Goal: Task Accomplishment & Management: Manage account settings

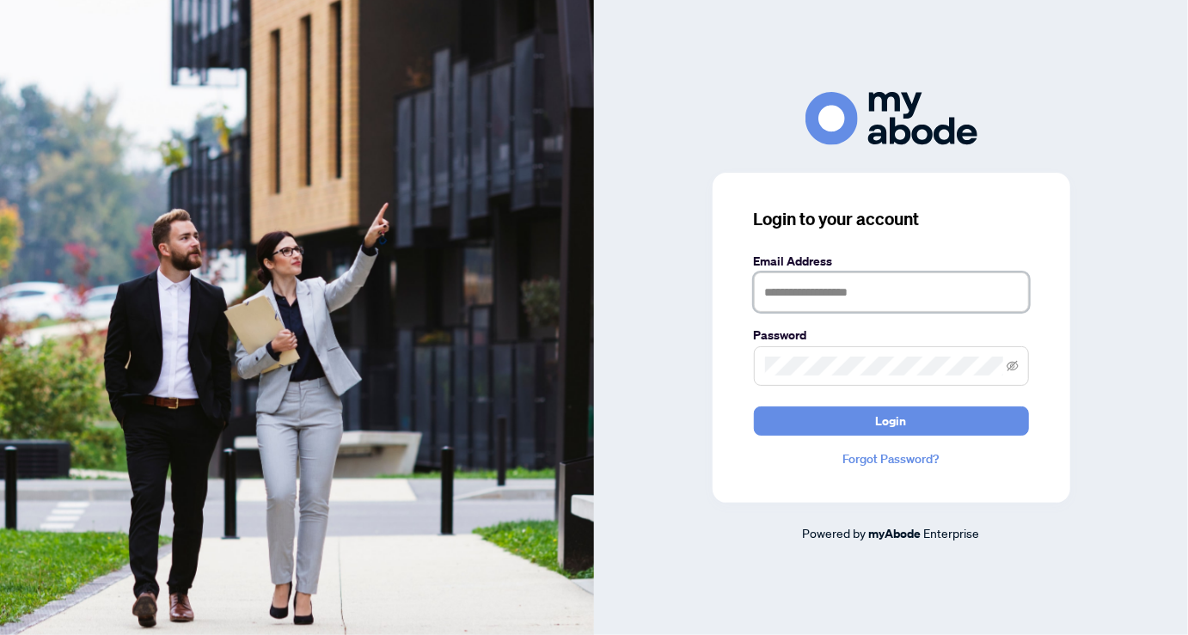
click at [769, 290] on input "text" at bounding box center [891, 293] width 275 height 40
type input "**********"
click at [714, 342] on div "**********" at bounding box center [892, 338] width 358 height 330
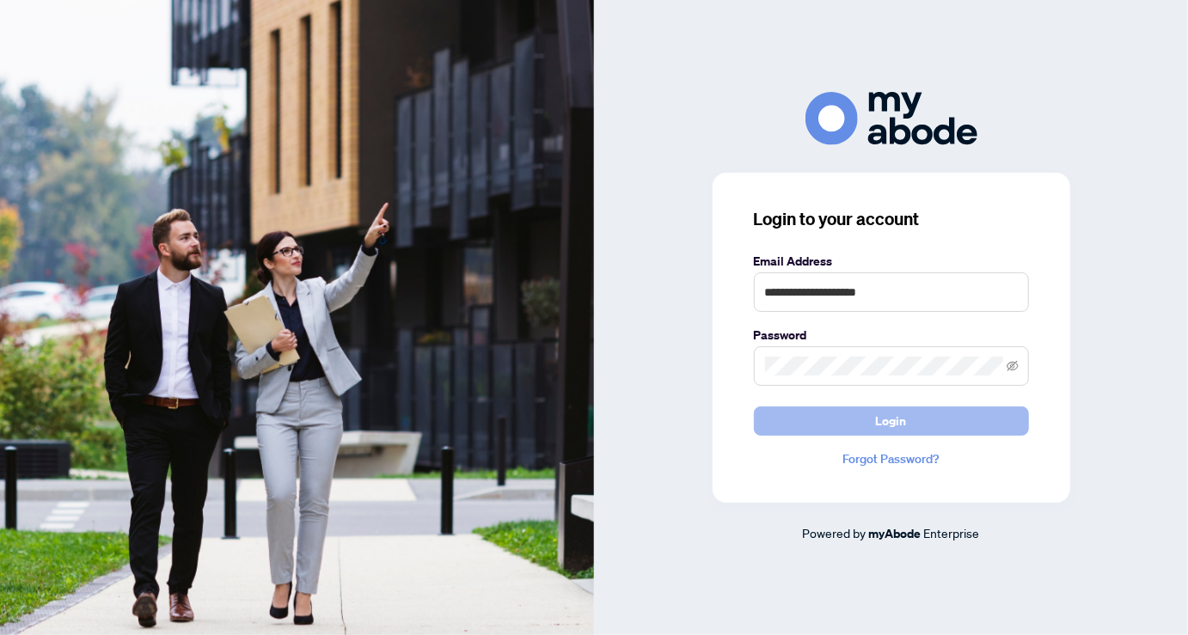
click at [885, 408] on span "Login" at bounding box center [891, 422] width 31 height 28
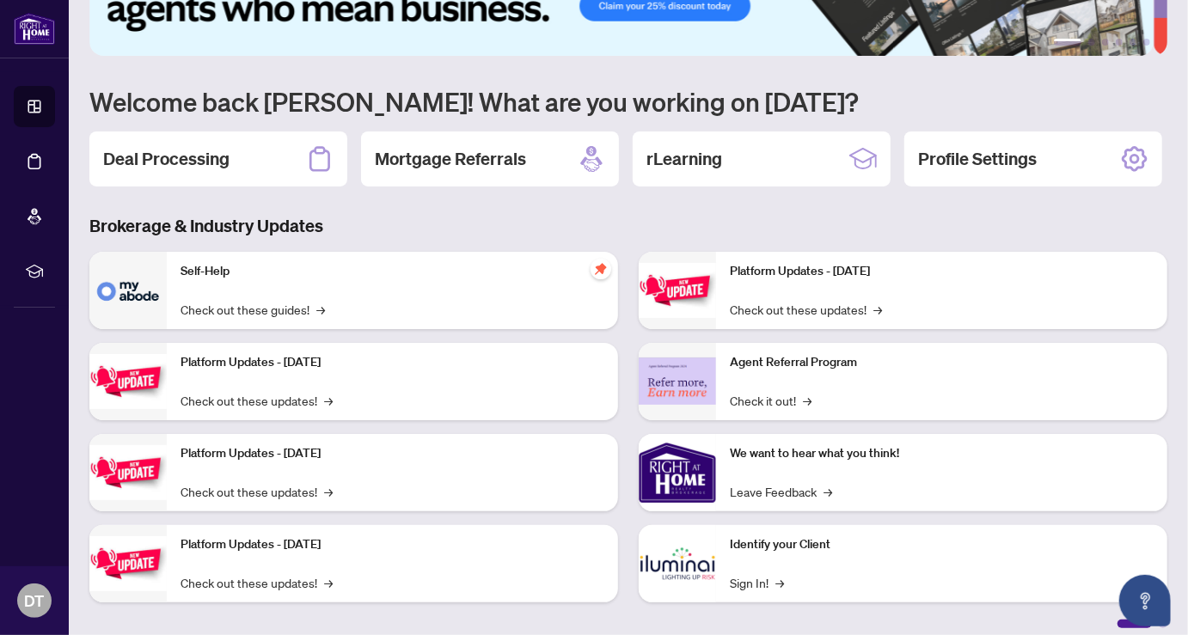
scroll to position [161, 0]
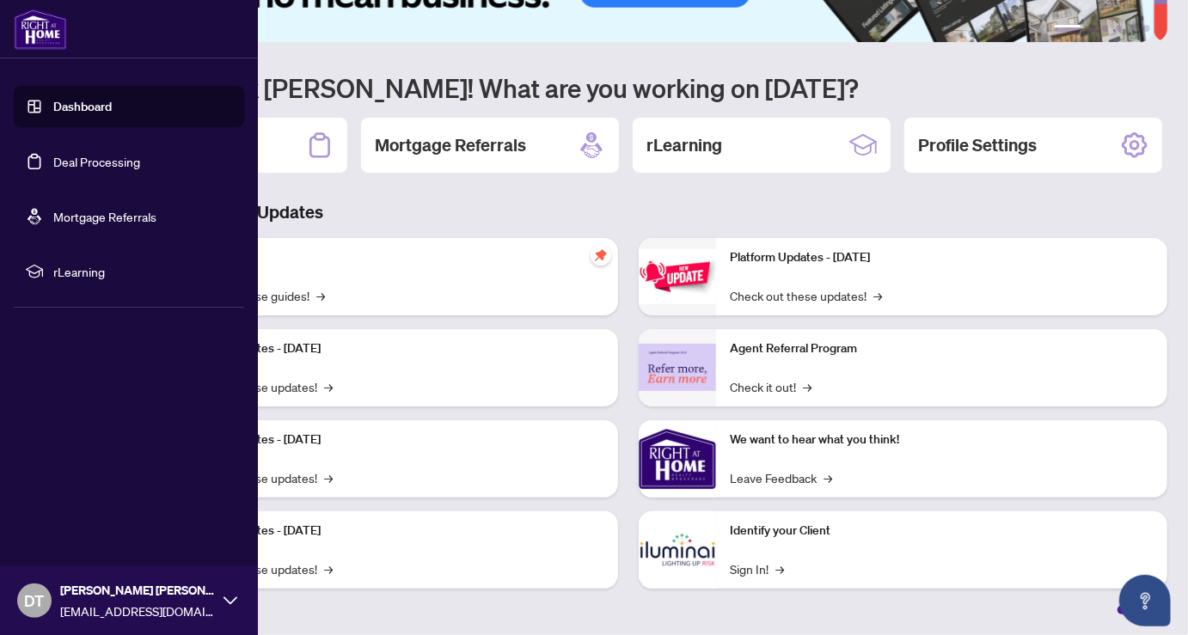
click at [87, 107] on link "Dashboard" at bounding box center [82, 106] width 58 height 15
click at [107, 158] on link "Deal Processing" at bounding box center [96, 161] width 87 height 15
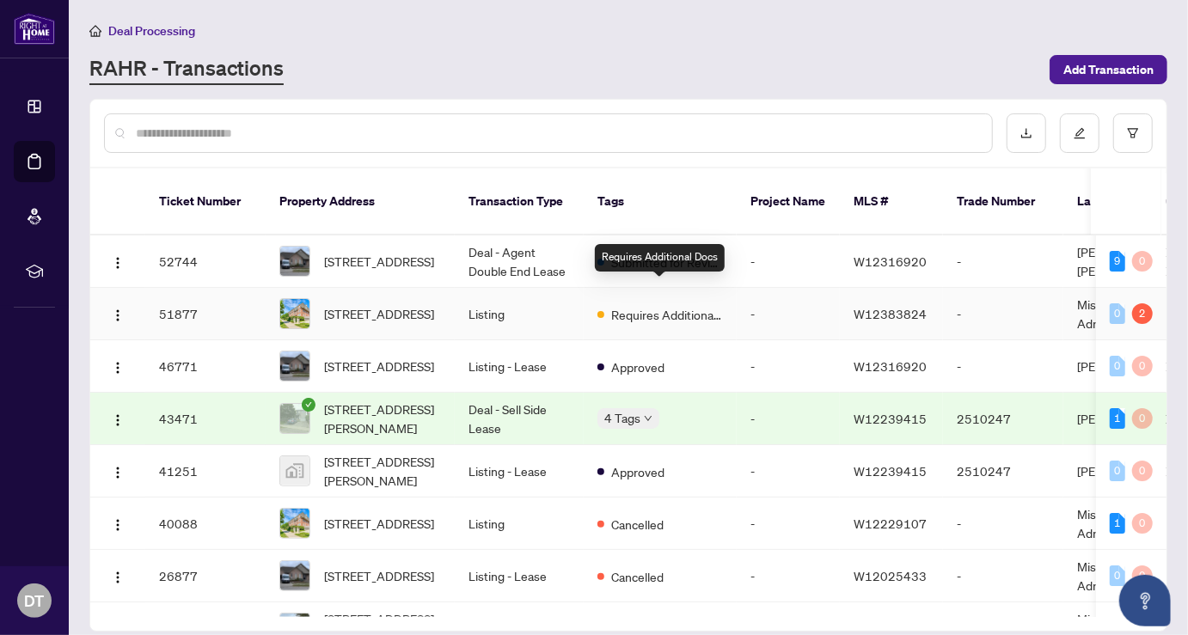
click at [679, 305] on span "Requires Additional Docs" at bounding box center [667, 314] width 112 height 19
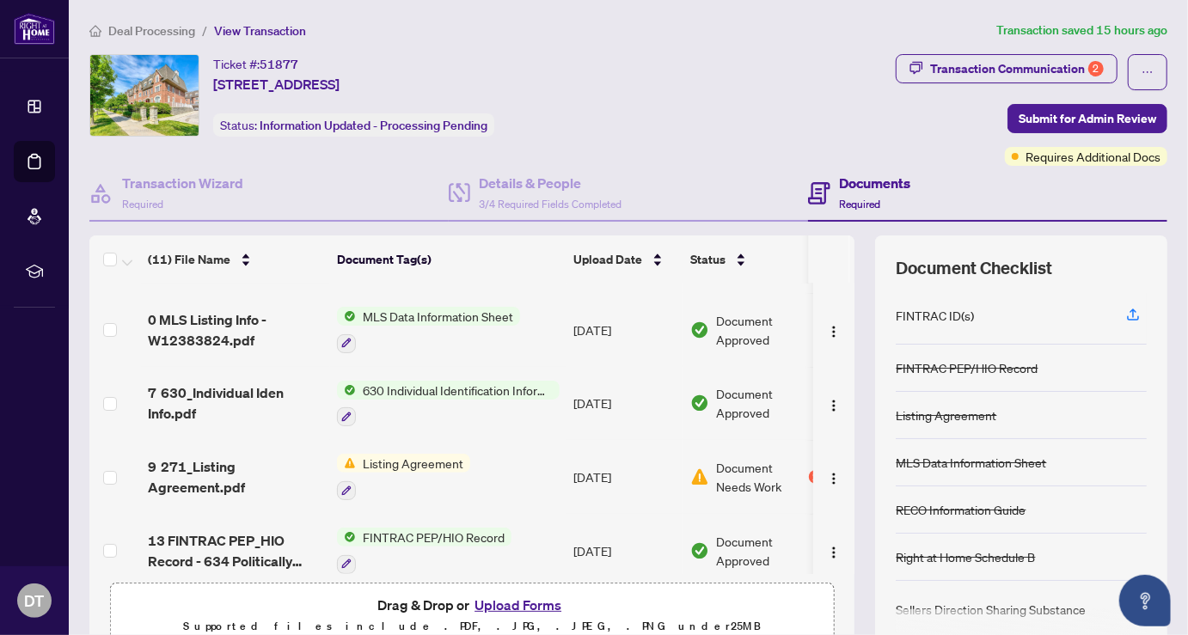
scroll to position [95, 0]
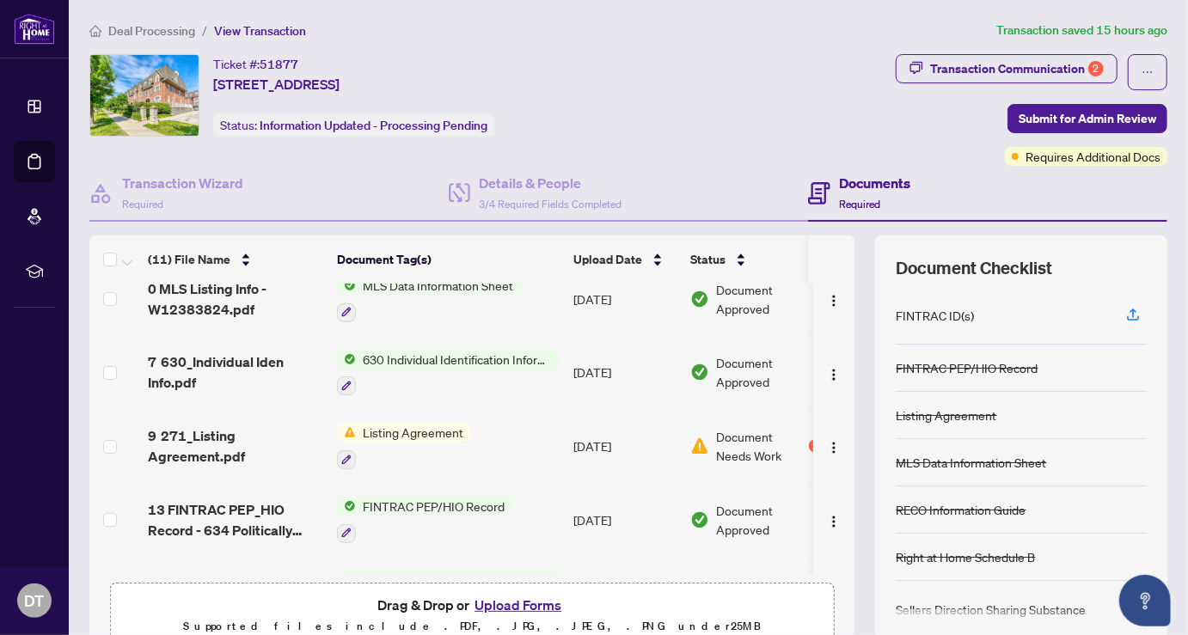
click at [428, 424] on span "Listing Agreement" at bounding box center [413, 432] width 114 height 19
click at [402, 506] on span "Listing Agreement" at bounding box center [385, 512] width 114 height 19
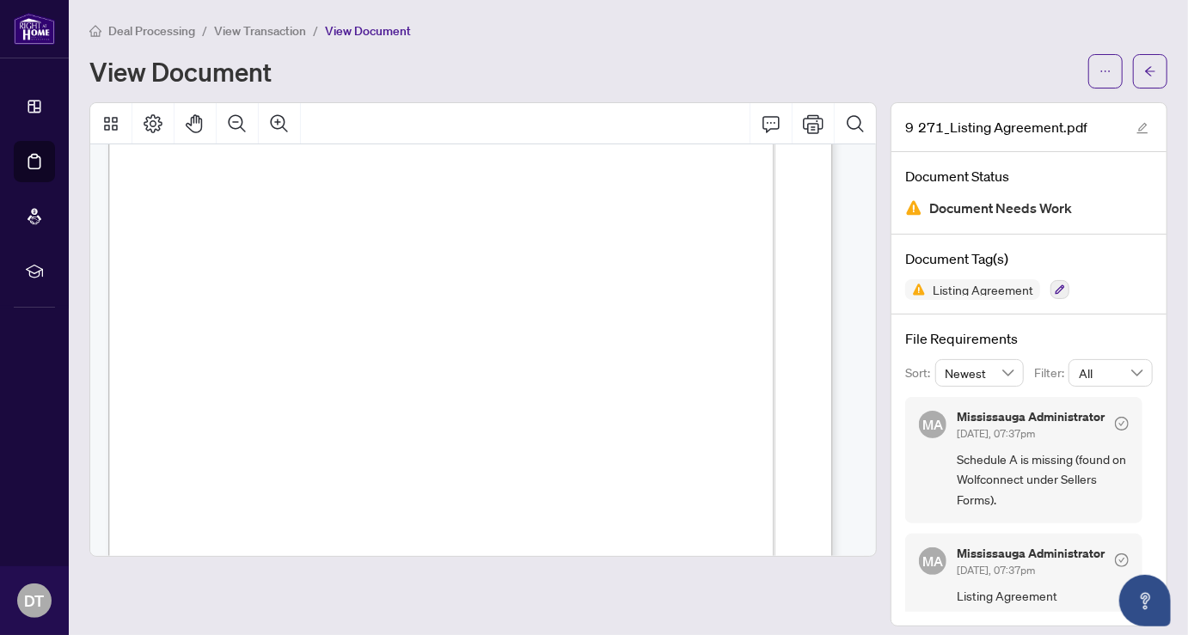
scroll to position [191, 0]
